Goal: Check status: Check status

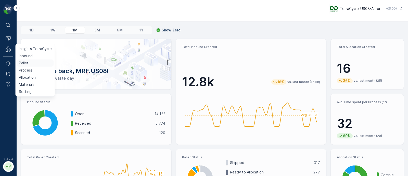
click at [27, 63] on p "Pallet" at bounding box center [24, 62] width 10 height 5
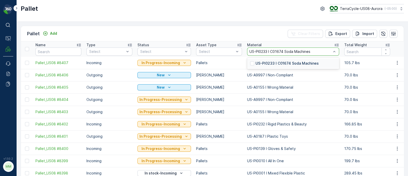
click at [272, 63] on p "US-PI0233 I C01674 Soda Machines" at bounding box center [286, 63] width 63 height 5
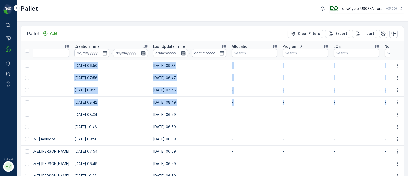
scroll to position [0, 538]
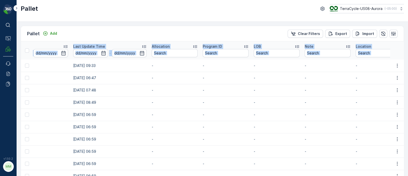
drag, startPoint x: 32, startPoint y: 63, endPoint x: 418, endPoint y: 103, distance: 387.9
click at [407, 103] on html "⌘B Operations MRF Events Reports Documents v 1.50.2 MM MRF.US08 Pallet TerraCyc…" at bounding box center [204, 88] width 408 height 176
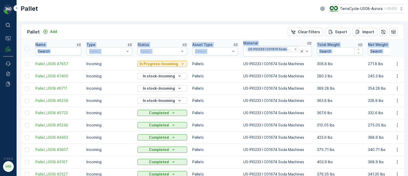
scroll to position [0, 0]
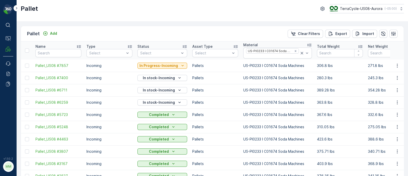
click at [32, 54] on th at bounding box center [27, 50] width 12 height 18
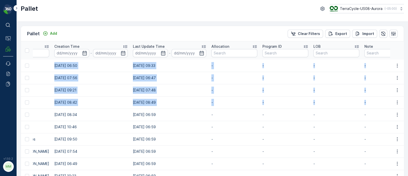
scroll to position [0, 538]
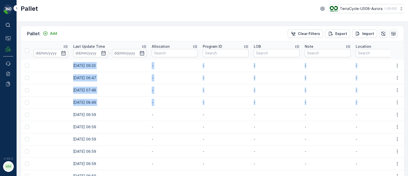
drag, startPoint x: 33, startPoint y: 62, endPoint x: 363, endPoint y: 100, distance: 332.2
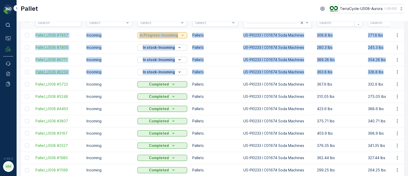
scroll to position [0, 0]
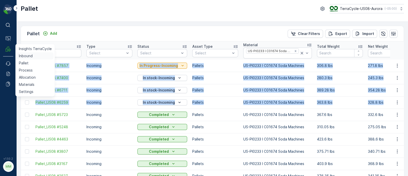
click at [22, 56] on p "Inbound" at bounding box center [26, 55] width 14 height 5
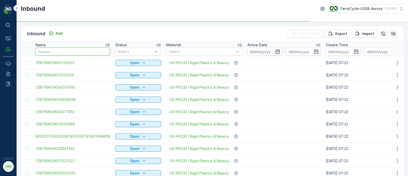
click at [43, 51] on input "text" at bounding box center [72, 51] width 75 height 8
paste input "1Z4E86X70378345386"
type input "1Z4E86X70378345386"
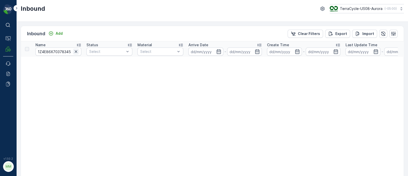
click at [76, 51] on icon "button" at bounding box center [76, 51] width 3 height 3
click at [47, 50] on input "text" at bounding box center [58, 51] width 46 height 8
paste input "1Z4E86X70378345153"
type input "1Z4E86X70378345153"
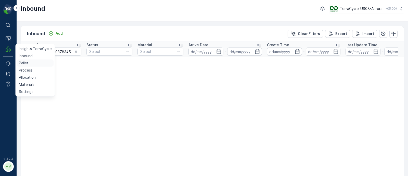
click at [28, 64] on p "Pallet" at bounding box center [24, 62] width 10 height 5
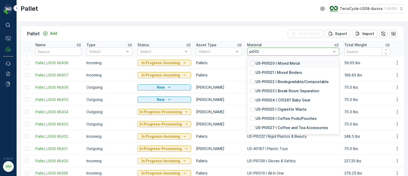
type input "pi0028"
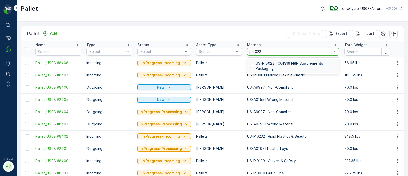
click at [270, 65] on p "US-PI0028 I C01316 NRP Supplements Packaging" at bounding box center [295, 66] width 81 height 10
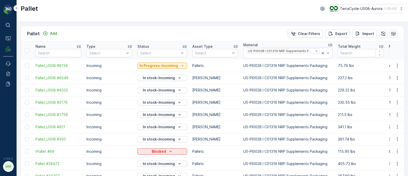
click at [162, 47] on div "Status" at bounding box center [162, 46] width 50 height 5
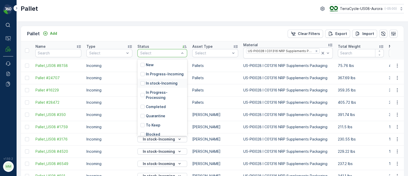
click at [159, 86] on p "In stock-Incoming" at bounding box center [162, 83] width 32 height 5
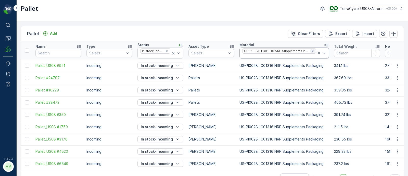
click at [311, 49] on icon "Remove US-PI0028 I C01316 NRP Supplements Packaging" at bounding box center [313, 51] width 4 height 4
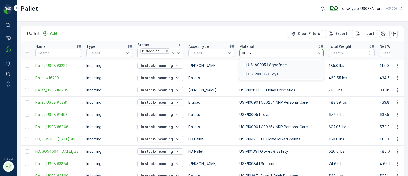
click at [262, 76] on div "US-PI0005 I Toys" at bounding box center [281, 73] width 84 height 9
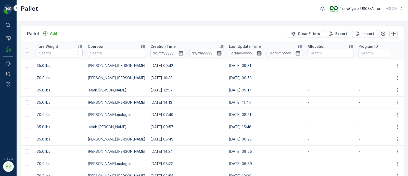
click at [297, 45] on icon at bounding box center [299, 46] width 5 height 5
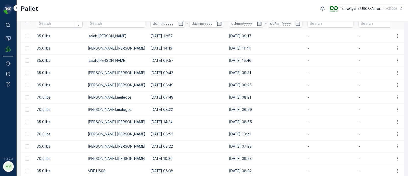
scroll to position [20, 0]
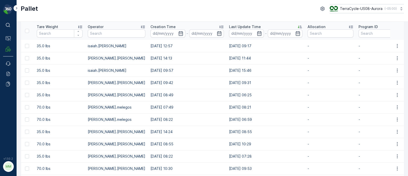
drag, startPoint x: 210, startPoint y: 44, endPoint x: 236, endPoint y: 44, distance: 26.5
click at [236, 44] on tr "Pallet_US08 #447 Incoming In stock-Incoming Pallets US-PI0005 I Toys 392.1 lbs …" at bounding box center [119, 46] width 908 height 12
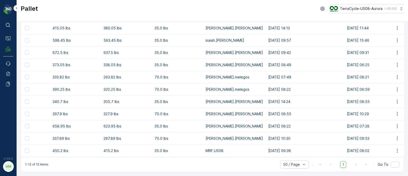
scroll to position [0, 234]
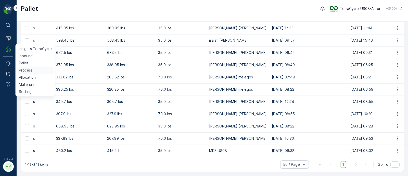
drag, startPoint x: 22, startPoint y: 69, endPoint x: 44, endPoint y: 69, distance: 21.7
click at [22, 69] on p "Process" at bounding box center [26, 70] width 14 height 5
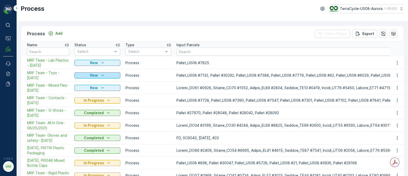
click at [104, 73] on icon "New" at bounding box center [102, 75] width 5 height 5
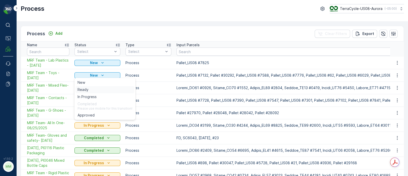
click at [91, 88] on div "Ready" at bounding box center [104, 89] width 59 height 7
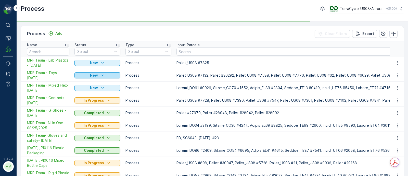
click at [92, 73] on p "New" at bounding box center [94, 75] width 8 height 5
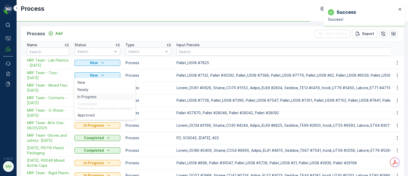
click at [91, 96] on span "In Progress" at bounding box center [86, 96] width 19 height 5
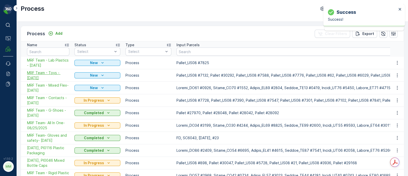
click at [36, 78] on span "MRF Team - Toys - [DATE]" at bounding box center [48, 75] width 42 height 10
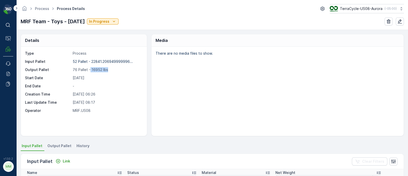
drag, startPoint x: 89, startPoint y: 68, endPoint x: 108, endPoint y: 68, distance: 19.1
click at [108, 68] on p "76 Pallet - 16952 lbs" at bounding box center [107, 69] width 69 height 5
click at [117, 81] on div "Type Process Input Pallet 52 Pallet - 22841.206949999996... Output Pallet 76 Pa…" at bounding box center [83, 82] width 116 height 62
drag, startPoint x: 72, startPoint y: 68, endPoint x: 121, endPoint y: 68, distance: 48.7
click at [121, 68] on div "Output Pallet 76 Pallet - 16952 lbs" at bounding box center [83, 69] width 116 height 5
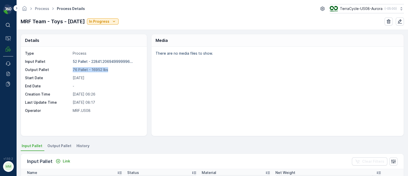
click at [119, 68] on p "76 Pallet - 16952 lbs" at bounding box center [107, 69] width 69 height 5
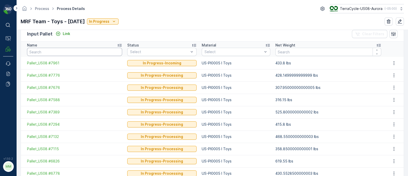
scroll to position [63, 0]
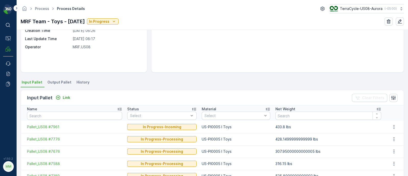
click at [56, 80] on span "Output Pallet" at bounding box center [59, 82] width 24 height 5
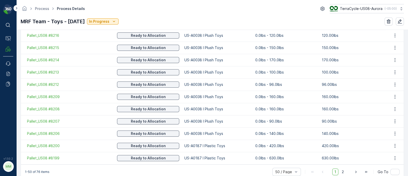
scroll to position [641, 0]
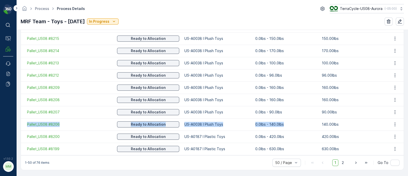
drag, startPoint x: 307, startPoint y: 122, endPoint x: 401, endPoint y: 116, distance: 94.0
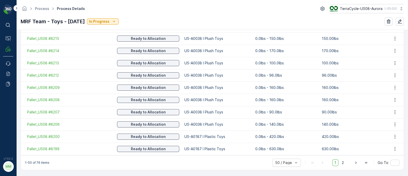
click at [344, 118] on td "140.00lbs" at bounding box center [352, 124] width 67 height 12
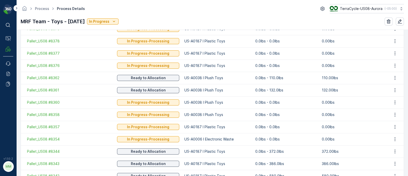
scroll to position [131, 0]
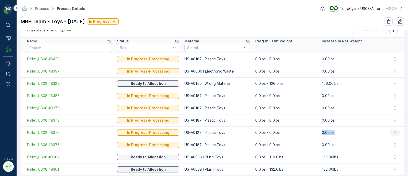
drag, startPoint x: 289, startPoint y: 127, endPoint x: 393, endPoint y: 129, distance: 104.8
click at [393, 129] on tr "Pallet_US08 #8377 In Progress-Processing US-A0187 I Plastic Toys 0.0lbs - 0.0lb…" at bounding box center [212, 132] width 383 height 12
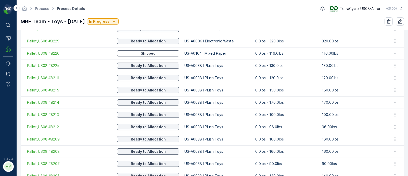
scroll to position [641, 0]
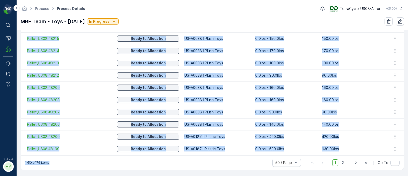
drag, startPoint x: 241, startPoint y: 162, endPoint x: 451, endPoint y: 147, distance: 210.6
click at [407, 147] on html "⌘B Operations MRF Events Reports Documents v 1.50.2 MM MRF.US08 Process Process…" at bounding box center [204, 88] width 408 height 176
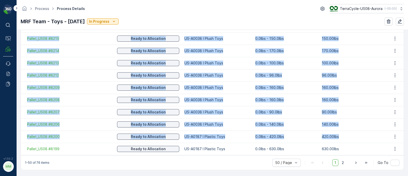
drag, startPoint x: 23, startPoint y: 146, endPoint x: 457, endPoint y: 67, distance: 441.7
click at [407, 67] on html "⌘B Operations MRF Events Reports Documents v 1.50.2 MM MRF.US08 Process Process…" at bounding box center [204, 88] width 408 height 176
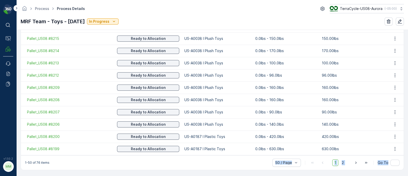
drag, startPoint x: 239, startPoint y: 174, endPoint x: 449, endPoint y: 182, distance: 210.4
click at [407, 175] on html "⌘B Operations MRF Events Reports Documents v 1.50.2 MM MRF.US08 Process Process…" at bounding box center [204, 88] width 408 height 176
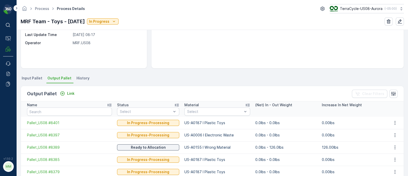
scroll to position [131, 0]
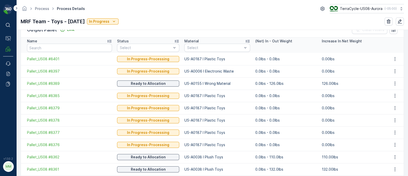
drag, startPoint x: 314, startPoint y: 55, endPoint x: 313, endPoint y: 60, distance: 5.6
click at [313, 60] on td "0.0lbs - 0.0lbs" at bounding box center [286, 59] width 67 height 12
drag, startPoint x: 317, startPoint y: 72, endPoint x: 318, endPoint y: 86, distance: 13.8
click at [319, 73] on td "0.00lbs" at bounding box center [352, 71] width 67 height 12
click at [319, 98] on td "0.00lbs" at bounding box center [352, 95] width 67 height 12
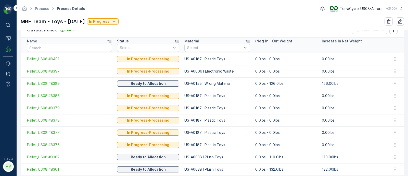
click at [322, 105] on p "0.00lbs" at bounding box center [352, 107] width 61 height 5
click at [320, 115] on td "0.00lbs" at bounding box center [352, 120] width 67 height 12
click at [322, 129] on td "0.00lbs" at bounding box center [352, 132] width 67 height 12
click at [323, 143] on p "0.00lbs" at bounding box center [352, 144] width 61 height 5
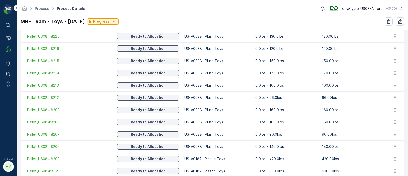
scroll to position [641, 0]
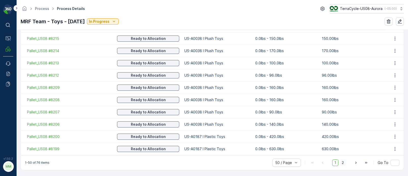
click at [343, 161] on span "2" at bounding box center [342, 162] width 7 height 7
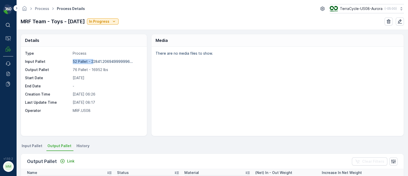
drag, startPoint x: 72, startPoint y: 60, endPoint x: 93, endPoint y: 64, distance: 21.2
click at [93, 64] on div "Type Process Input Pallet 52 Pallet - 22841.206949999996... Output Pallet 76 Pa…" at bounding box center [83, 82] width 116 height 62
click at [46, 10] on link "Process" at bounding box center [42, 8] width 14 height 4
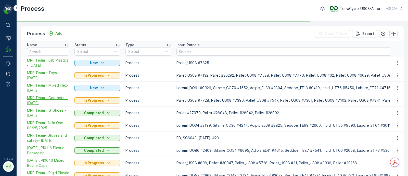
scroll to position [26, 0]
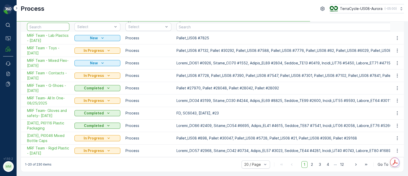
click at [38, 26] on input "text" at bounding box center [48, 27] width 42 height 8
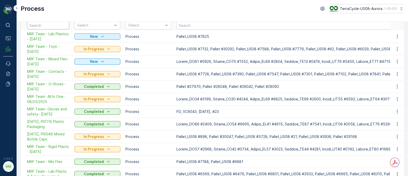
click at [38, 27] on input "text" at bounding box center [48, 25] width 42 height 8
type input "coffee"
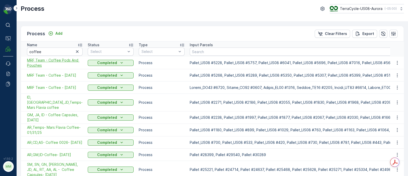
click at [45, 62] on span "MRF Team - Coffee Pods And Pouches" at bounding box center [55, 63] width 56 height 10
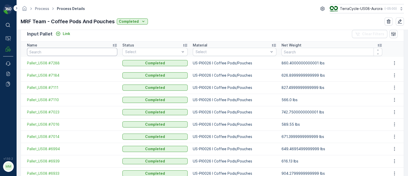
scroll to position [96, 0]
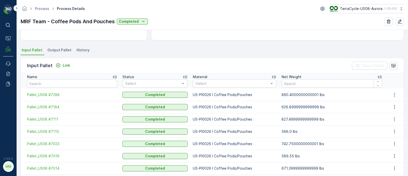
click at [57, 48] on span "Output Pallet" at bounding box center [59, 49] width 24 height 5
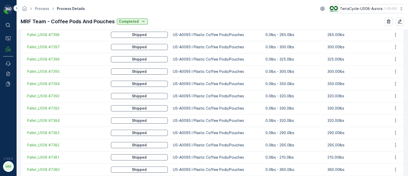
scroll to position [255, 0]
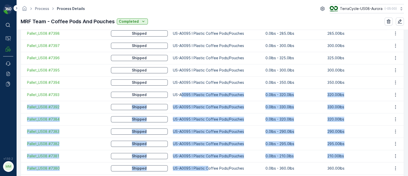
drag, startPoint x: 177, startPoint y: 89, endPoint x: 201, endPoint y: 169, distance: 83.3
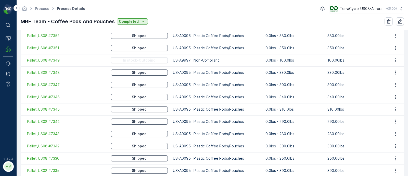
scroll to position [450, 0]
